Goal: Navigation & Orientation: Find specific page/section

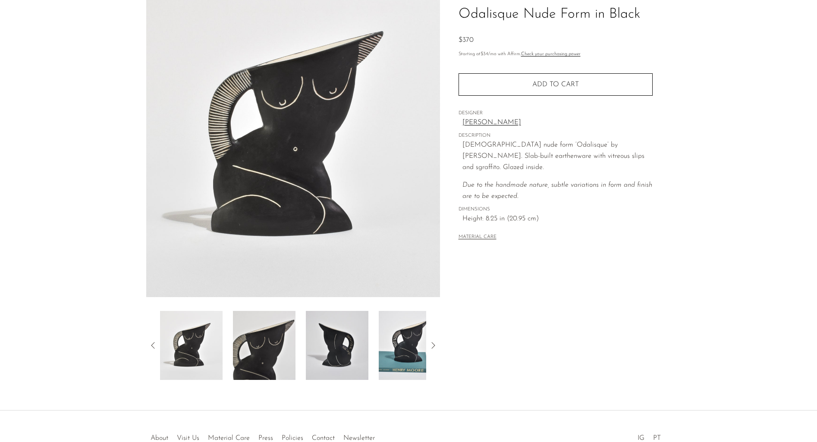
scroll to position [88, 0]
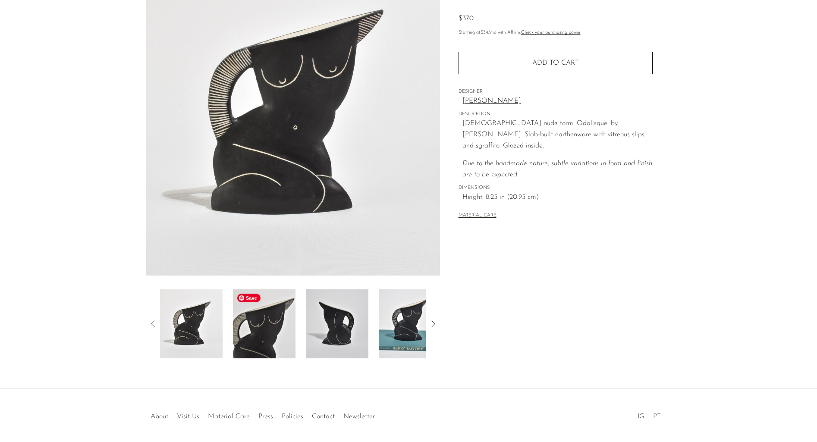
click at [256, 322] on img at bounding box center [264, 324] width 63 height 69
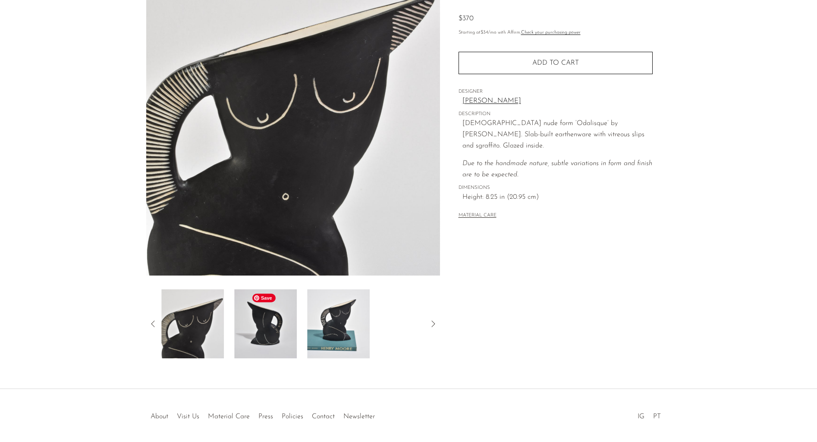
click at [302, 324] on div at bounding box center [293, 324] width 266 height 69
click at [268, 324] on img at bounding box center [264, 324] width 63 height 69
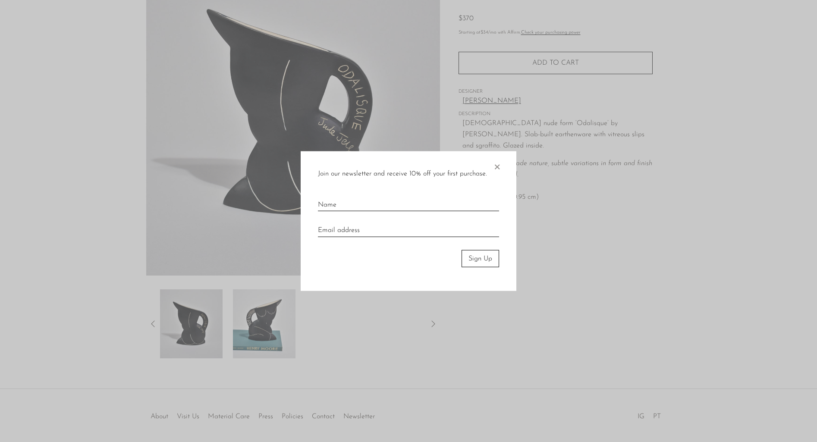
click at [497, 165] on span "×" at bounding box center [497, 165] width 9 height 28
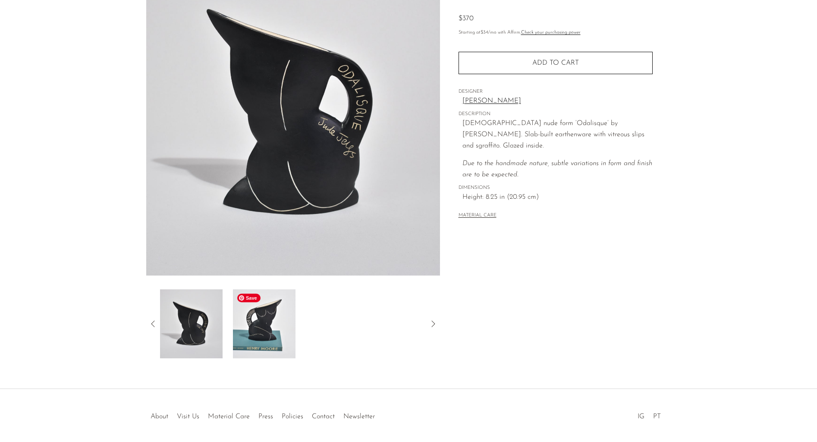
click at [271, 310] on img at bounding box center [264, 324] width 63 height 69
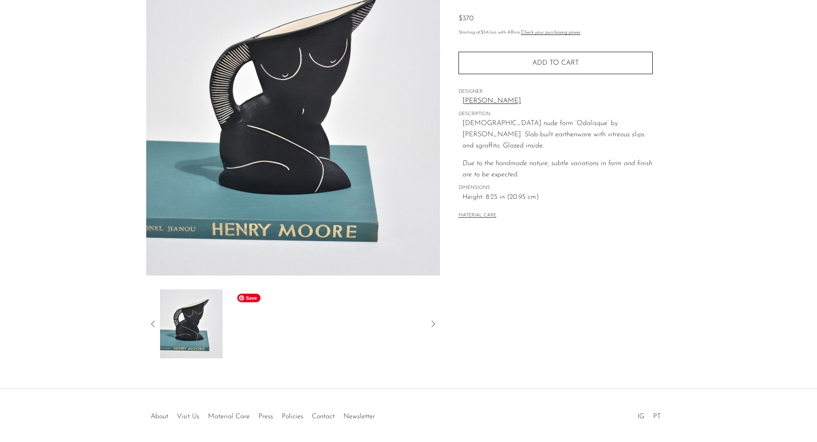
scroll to position [0, 0]
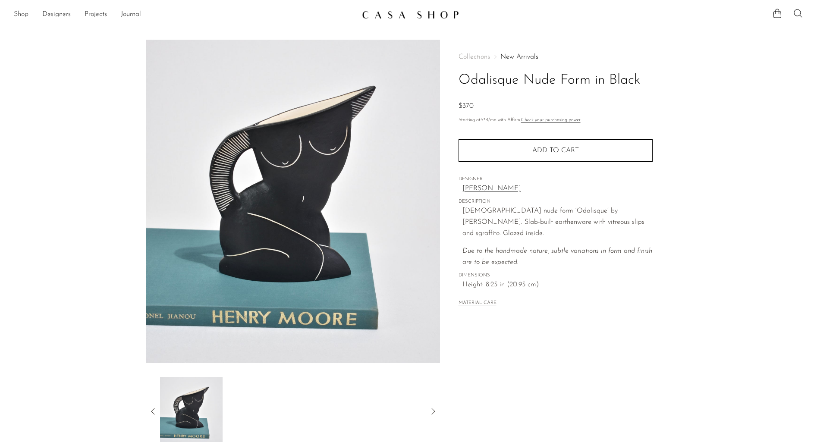
click at [23, 19] on link "Shop" at bounding box center [21, 14] width 15 height 11
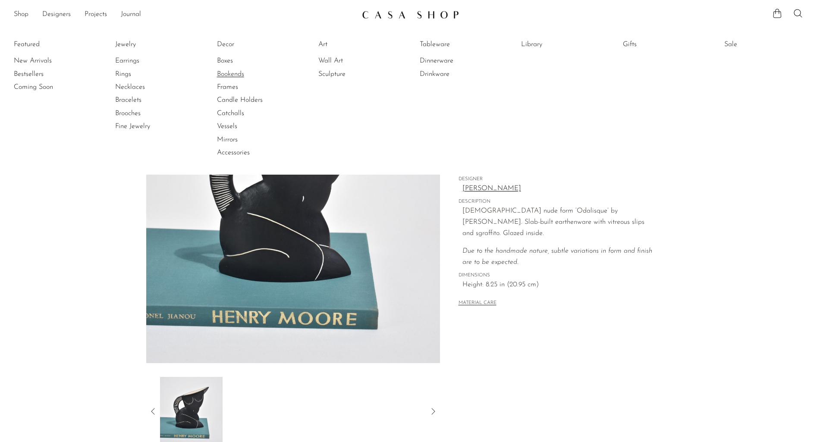
click at [228, 69] on link "Bookends" at bounding box center [249, 73] width 65 height 9
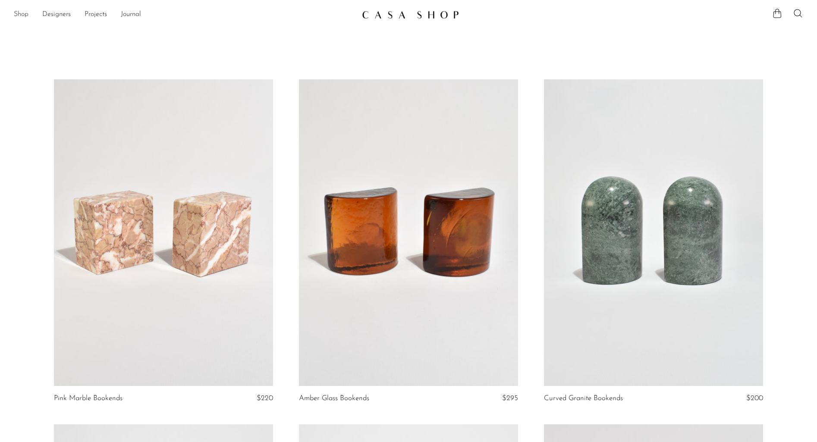
click at [27, 12] on link "Shop" at bounding box center [21, 14] width 15 height 11
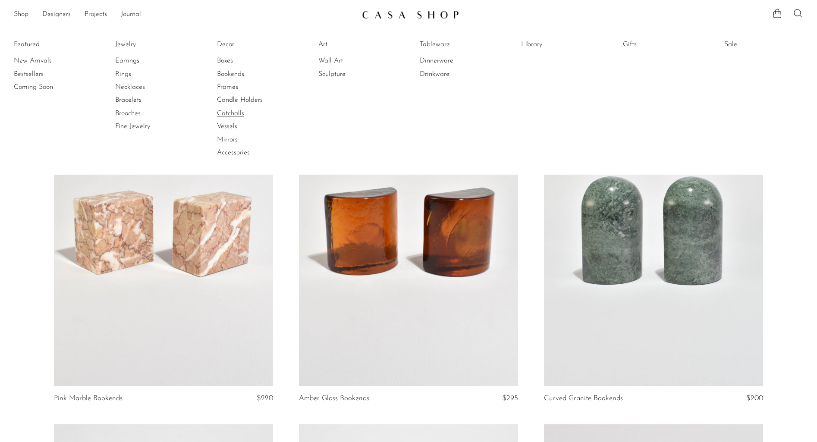
click at [237, 110] on link "Catchalls" at bounding box center [249, 113] width 65 height 9
